Goal: Task Accomplishment & Management: Manage account settings

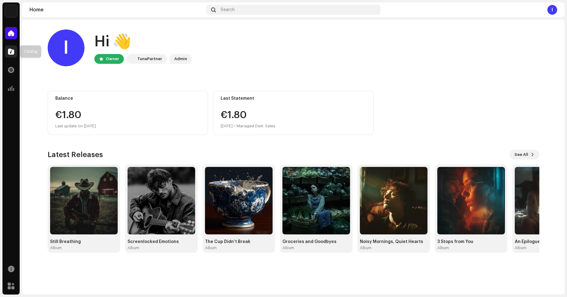
click at [9, 47] on div at bounding box center [11, 51] width 12 height 12
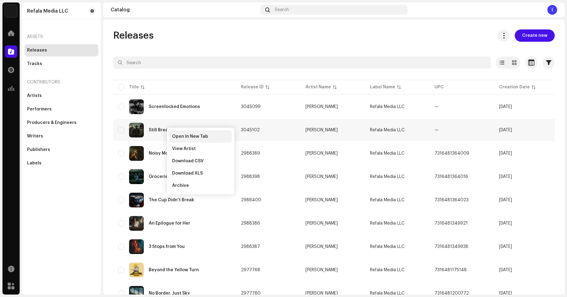
click at [179, 132] on div "Open In New Tab" at bounding box center [201, 137] width 62 height 12
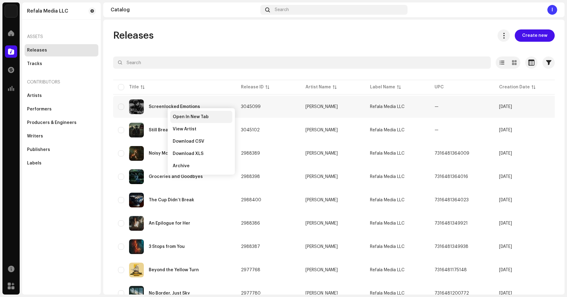
drag, startPoint x: 176, startPoint y: 110, endPoint x: 178, endPoint y: 116, distance: 6.1
click at [177, 113] on div "Open In New Tab View Artist Download CSV Download XLS Archive" at bounding box center [201, 141] width 68 height 67
click at [178, 116] on span "Open In New Tab" at bounding box center [191, 117] width 36 height 5
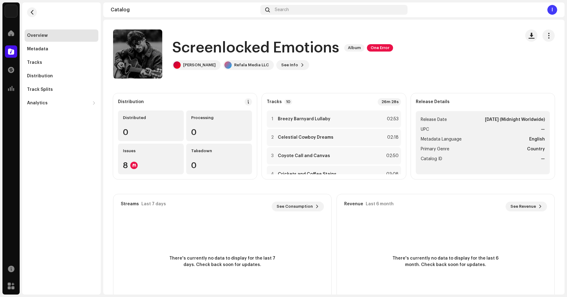
drag, startPoint x: 541, startPoint y: 37, endPoint x: 538, endPoint y: 44, distance: 7.6
click at [542, 37] on button "button" at bounding box center [548, 35] width 12 height 12
click at [509, 75] on div "Distribute" at bounding box center [516, 75] width 57 height 5
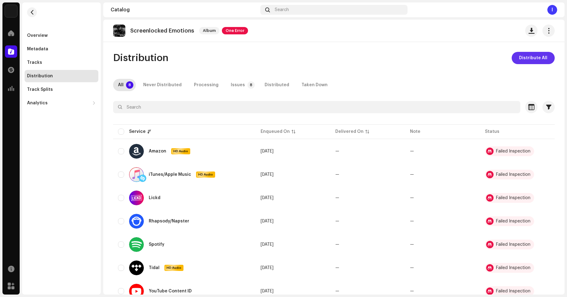
click at [515, 52] on button "Distribute All" at bounding box center [532, 58] width 43 height 12
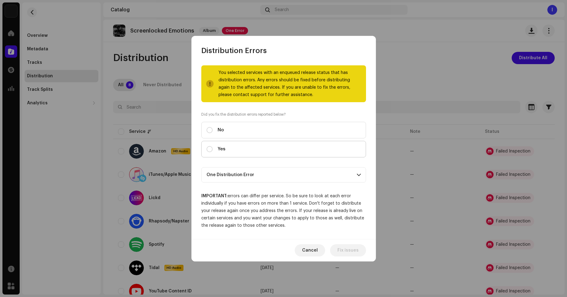
click at [262, 149] on label "Yes" at bounding box center [283, 149] width 165 height 17
click at [213, 149] on input "Yes" at bounding box center [209, 149] width 6 height 6
radio input "true"
click at [340, 248] on span "Distribute" at bounding box center [348, 250] width 22 height 12
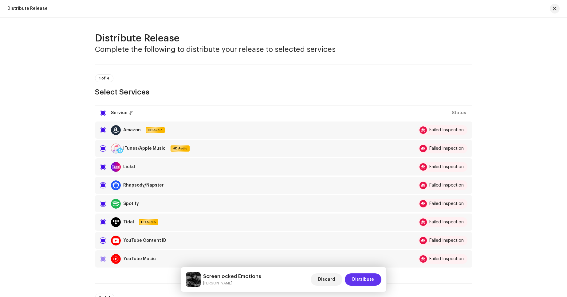
click at [364, 283] on span "Distribute" at bounding box center [363, 280] width 22 height 12
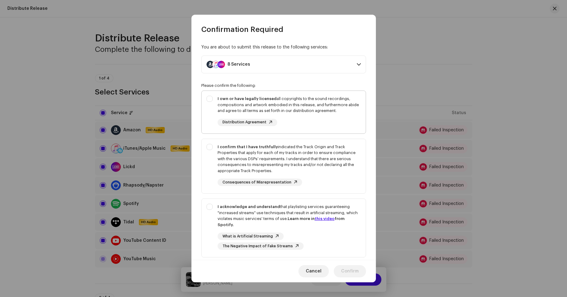
click at [313, 118] on div "I own or have legally licensed all copyrights to the sound recordings, composit…" at bounding box center [288, 111] width 143 height 30
checkbox input "true"
click at [324, 166] on div "I confirm that I have truthfully indicated the Track Origin and Track Propertie…" at bounding box center [288, 159] width 143 height 30
checkbox input "true"
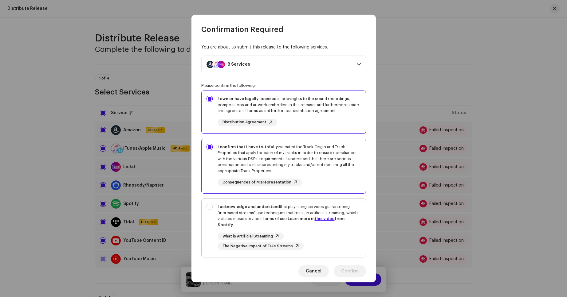
click at [327, 237] on div "What is Artificial Streaming The Negative Impact of Fake Streams" at bounding box center [288, 241] width 143 height 17
checkbox input "true"
click at [346, 268] on span "Confirm" at bounding box center [350, 271] width 18 height 12
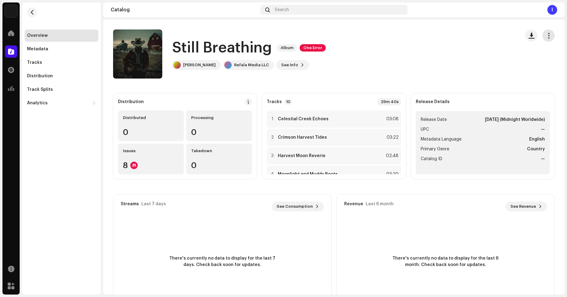
click at [546, 34] on span "button" at bounding box center [549, 35] width 6 height 5
click at [517, 74] on div "Distribute" at bounding box center [516, 75] width 57 height 5
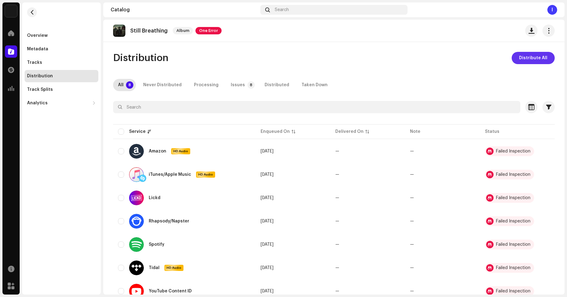
click at [536, 60] on span "Distribute All" at bounding box center [533, 58] width 28 height 12
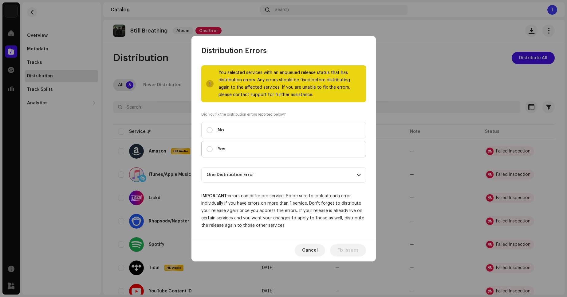
click at [313, 155] on label "Yes" at bounding box center [283, 149] width 165 height 17
click at [213, 152] on input "Yes" at bounding box center [209, 149] width 6 height 6
radio input "true"
click at [345, 248] on span "Distribute" at bounding box center [348, 250] width 22 height 12
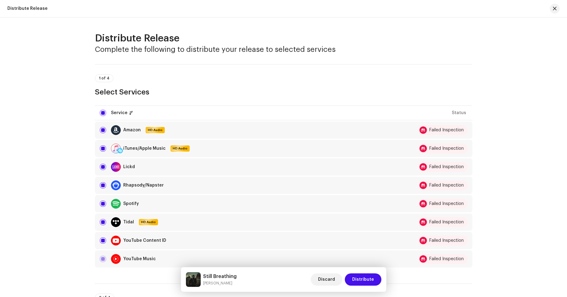
click at [364, 286] on div "Discard Distribute" at bounding box center [346, 279] width 71 height 15
click at [363, 283] on span "Distribute" at bounding box center [363, 280] width 22 height 12
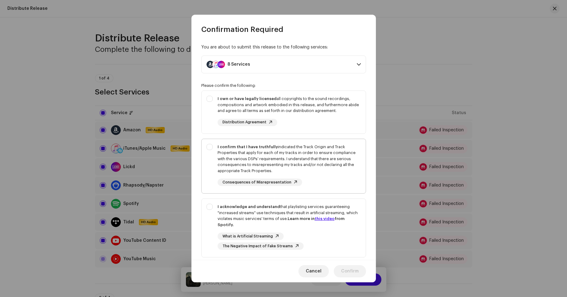
click at [319, 182] on div "I confirm that I have truthfully indicated the Track Origin and Track Propertie…" at bounding box center [288, 165] width 143 height 42
checkbox input "true"
click at [328, 109] on div "I own or have legally licensed all copyrights to the sound recordings, composit…" at bounding box center [288, 105] width 143 height 18
checkbox input "true"
drag, startPoint x: 334, startPoint y: 247, endPoint x: 337, endPoint y: 257, distance: 10.4
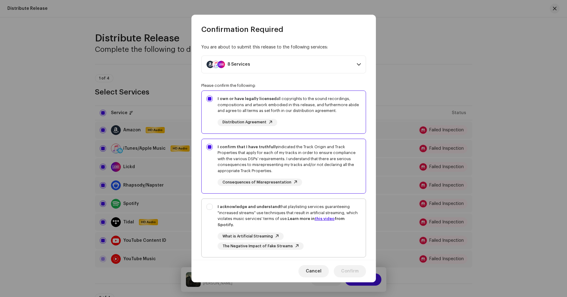
click at [334, 247] on div "What is Artificial Streaming The Negative Impact of Fake Streams" at bounding box center [288, 241] width 143 height 17
checkbox input "true"
click at [345, 270] on span "Confirm" at bounding box center [350, 271] width 18 height 12
